Goal: Check status: Check status

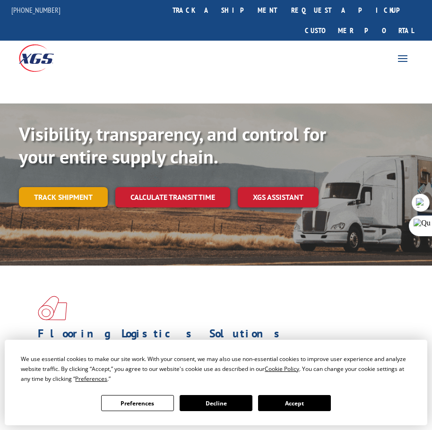
click at [67, 187] on link "Track shipment" at bounding box center [63, 197] width 89 height 20
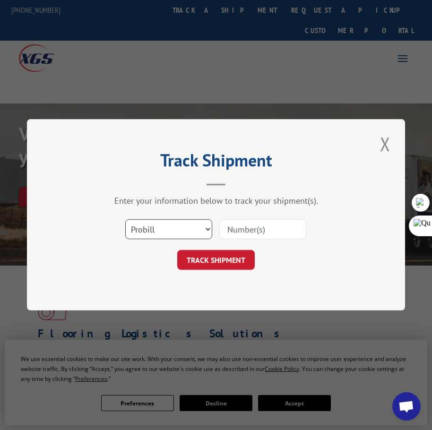
click at [174, 228] on select "Select category... Probill BOL PO" at bounding box center [168, 230] width 87 height 20
select select "bol"
click at [125, 220] on select "Select category... Probill BOL PO" at bounding box center [168, 230] width 87 height 20
click at [239, 232] on input at bounding box center [262, 230] width 87 height 20
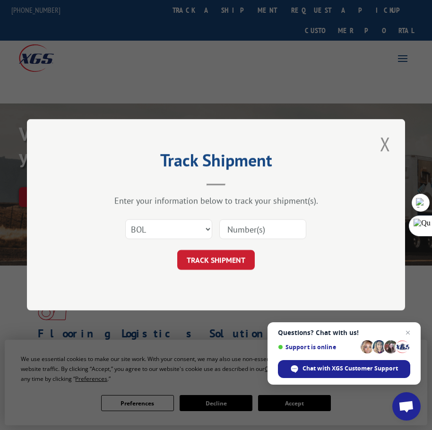
paste input "4863507"
type input "4863507"
click at [237, 254] on button "TRACK SHIPMENT" at bounding box center [215, 260] width 77 height 20
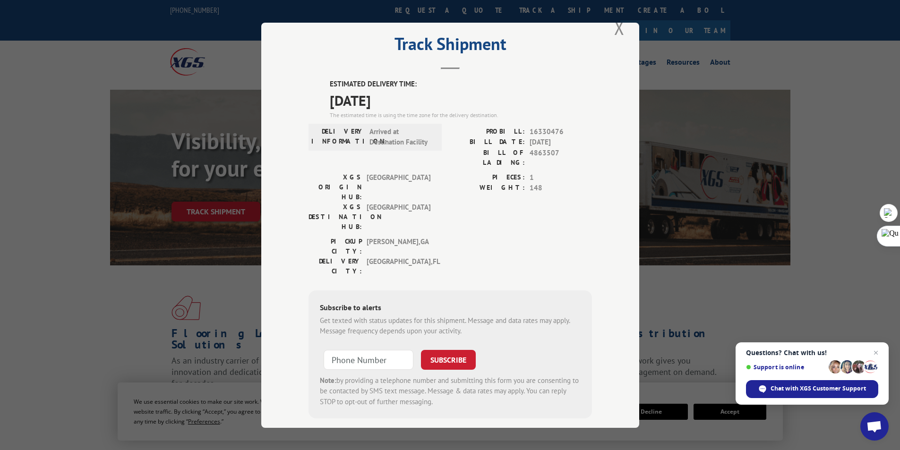
drag, startPoint x: 620, startPoint y: 28, endPoint x: 596, endPoint y: 39, distance: 26.2
click at [431, 28] on button "Close modal" at bounding box center [619, 28] width 16 height 26
